Goal: Transaction & Acquisition: Book appointment/travel/reservation

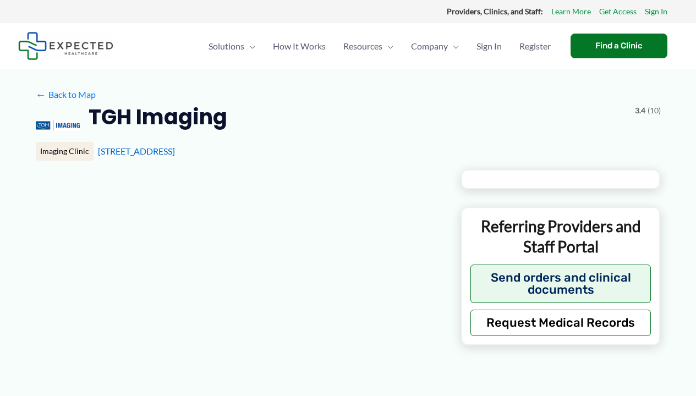
type input "**********"
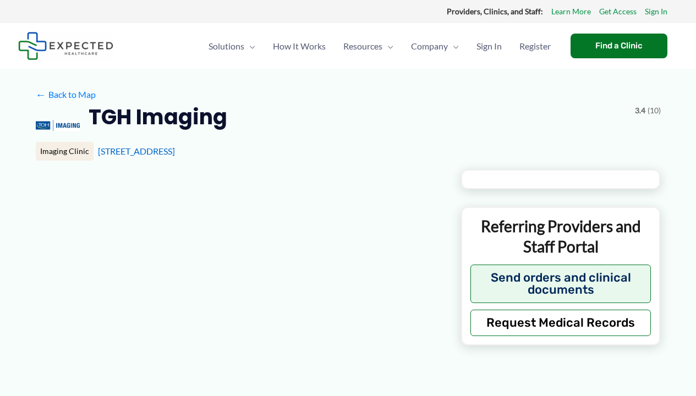
type input "**********"
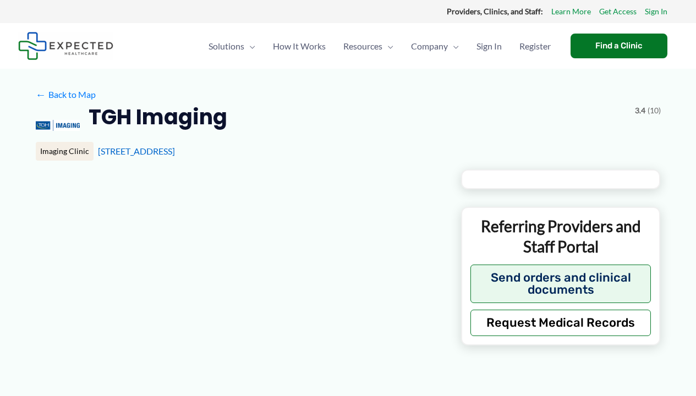
type input "**********"
